Goal: Transaction & Acquisition: Purchase product/service

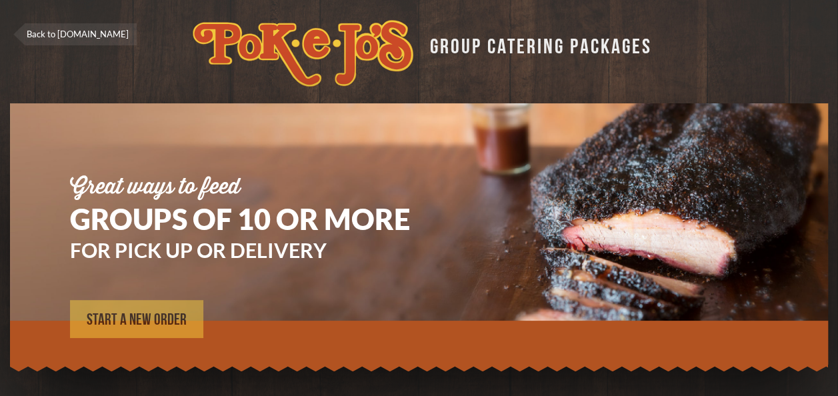
click at [151, 329] on link "START A NEW ORDER" at bounding box center [136, 319] width 133 height 38
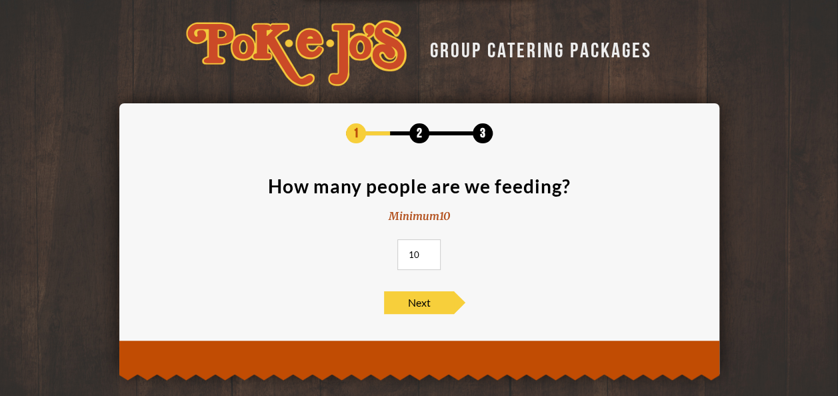
click at [422, 257] on input "10" at bounding box center [418, 254] width 43 height 31
type input "1"
type input "55"
click at [428, 305] on span "Next" at bounding box center [419, 302] width 70 height 23
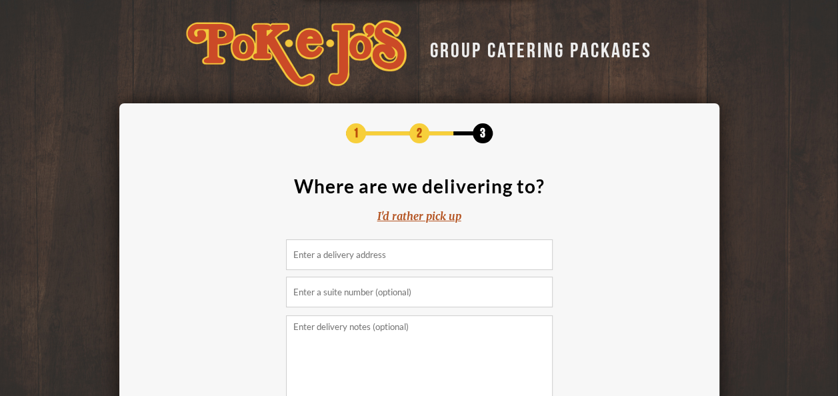
click at [425, 211] on div "I'd rather pick up" at bounding box center [419, 216] width 84 height 15
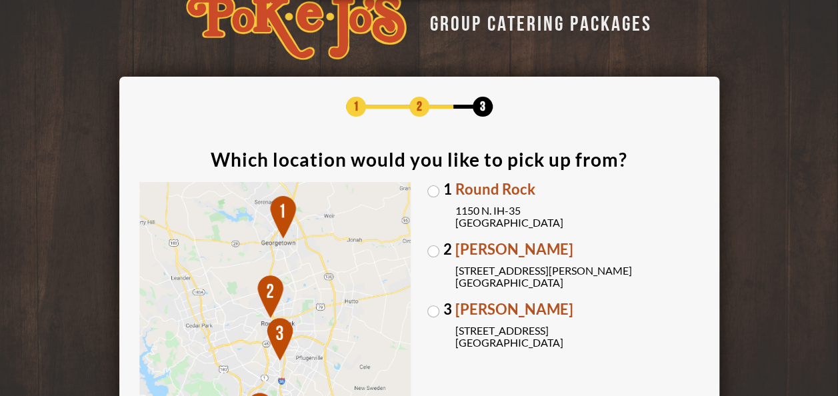
scroll to position [53, 0]
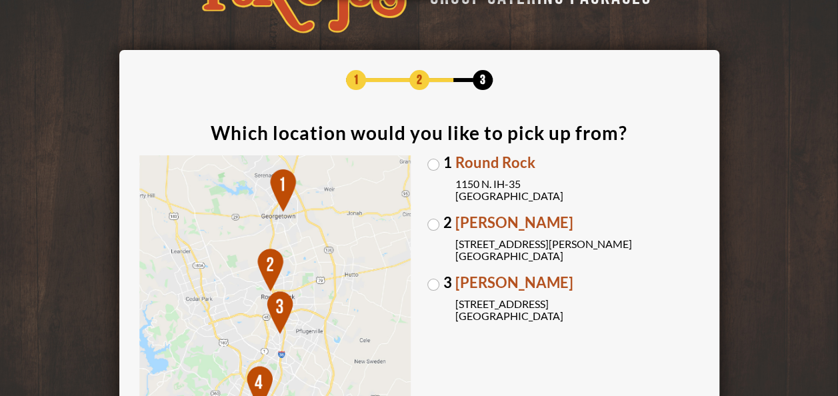
click at [434, 163] on label "1 Round Rock 1150 N. IH-35 Round Rock, TX 78761" at bounding box center [563, 178] width 272 height 47
click at [0, 0] on input "1 Round Rock 1150 N. IH-35 Round Rock, TX 78761" at bounding box center [0, 0] width 0 height 0
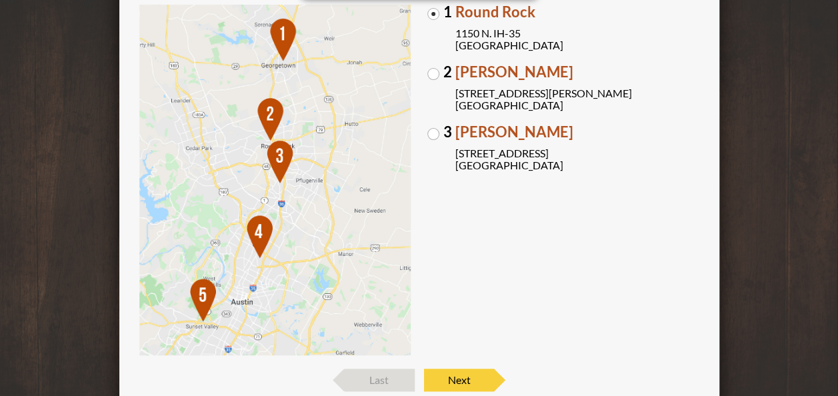
scroll to position [299, 0]
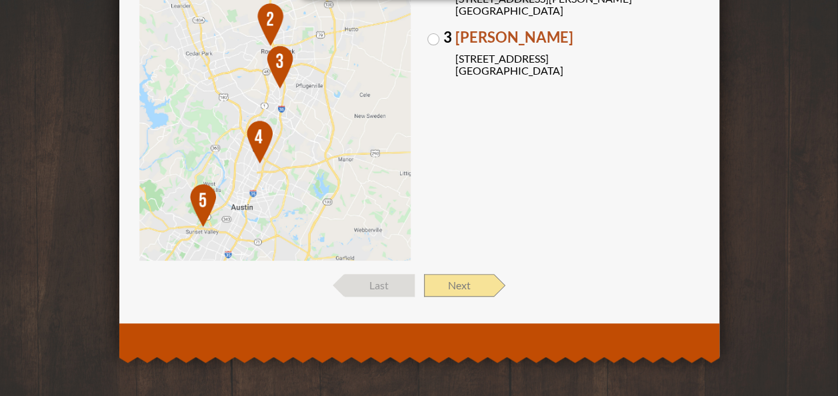
click at [466, 292] on span "Next" at bounding box center [459, 285] width 70 height 23
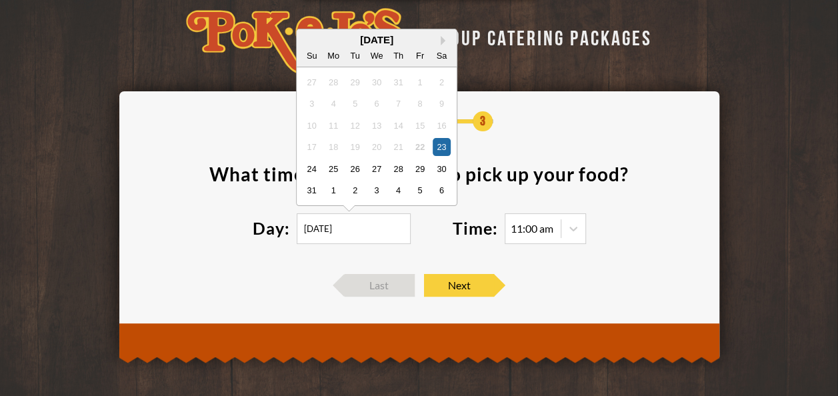
click at [377, 237] on input "08/23/2025" at bounding box center [354, 228] width 114 height 31
click at [440, 39] on button "Next Month" at bounding box center [444, 40] width 9 height 9
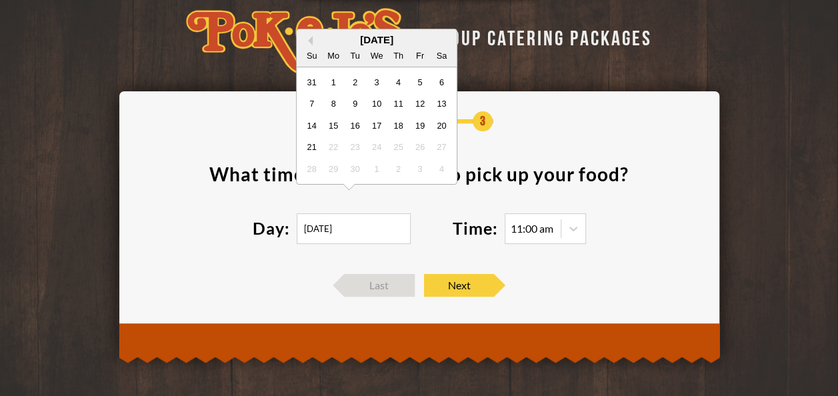
click at [440, 39] on div "September 2025" at bounding box center [377, 40] width 160 height 10
click at [620, 60] on header "GROUP CATERING PACKAGES" at bounding box center [419, 41] width 754 height 67
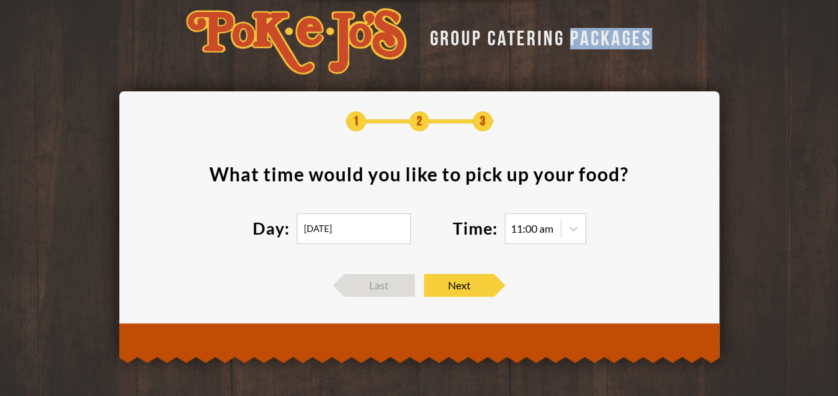
click at [620, 60] on header "GROUP CATERING PACKAGES" at bounding box center [419, 41] width 754 height 67
drag, startPoint x: 620, startPoint y: 60, endPoint x: 601, endPoint y: 40, distance: 27.3
click at [601, 40] on div "GROUP CATERING PACKAGES" at bounding box center [536, 36] width 232 height 26
